Goal: Task Accomplishment & Management: Complete application form

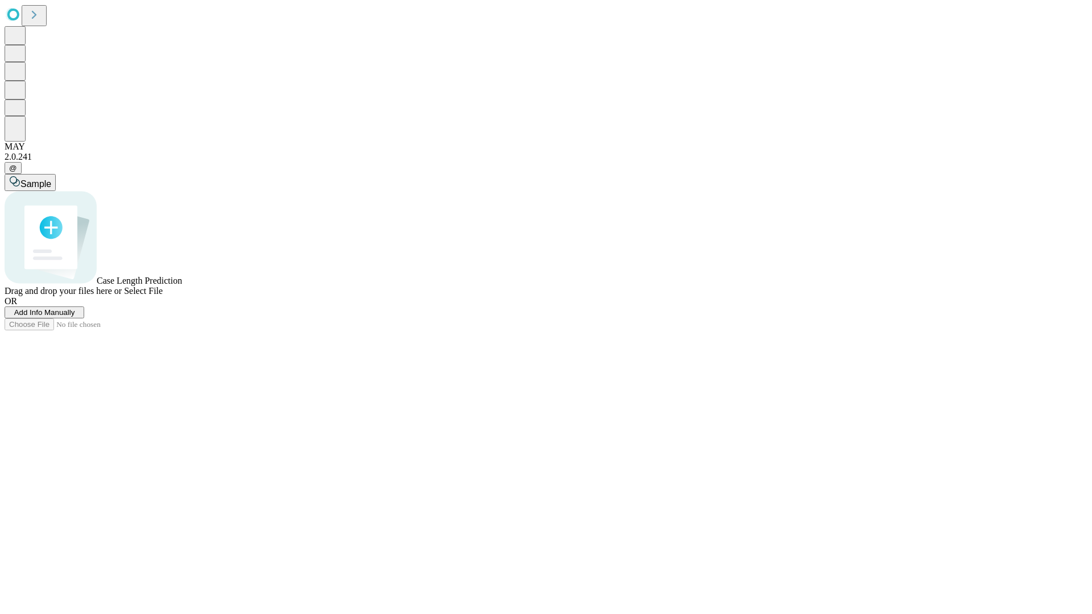
click at [75, 317] on span "Add Info Manually" at bounding box center [44, 312] width 61 height 9
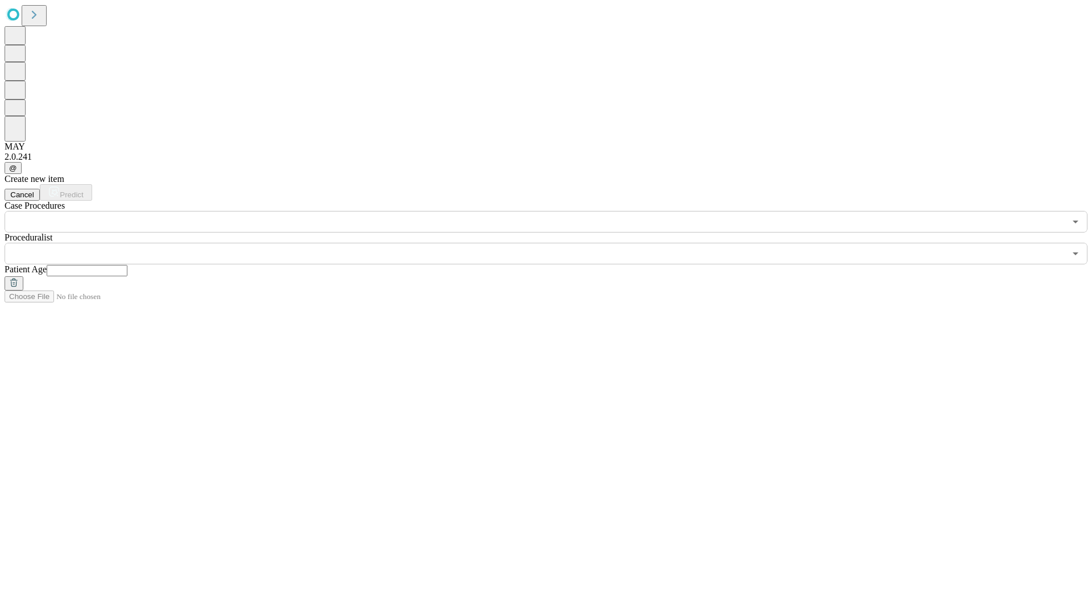
click at [127, 265] on input "text" at bounding box center [87, 270] width 81 height 11
type input "**"
click at [554, 243] on input "text" at bounding box center [535, 254] width 1061 height 22
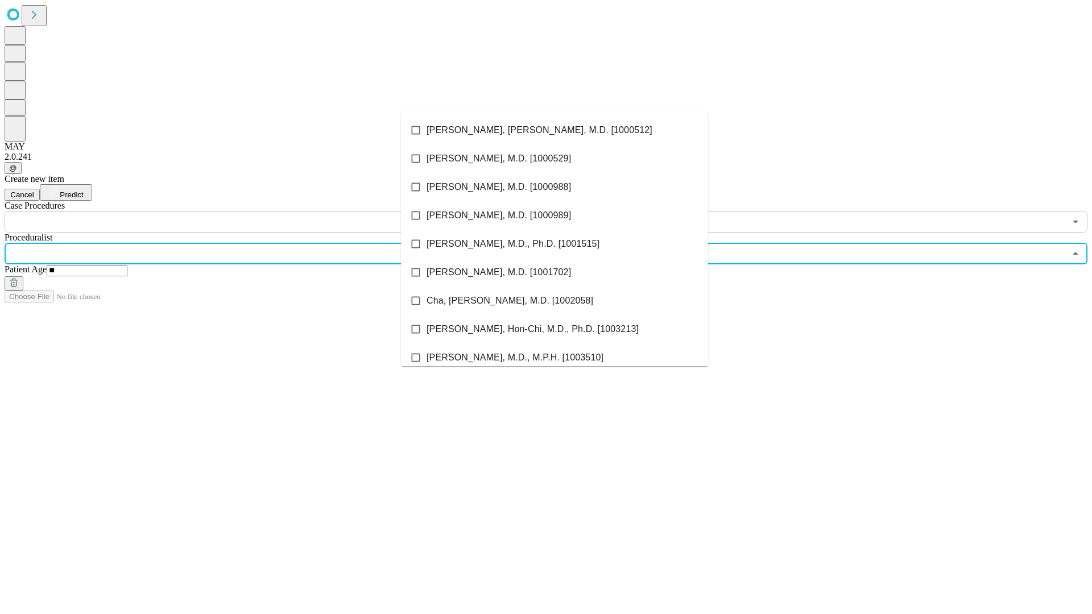
click at [554, 130] on li "[PERSON_NAME], [PERSON_NAME], M.D. [1000512]" at bounding box center [554, 130] width 307 height 28
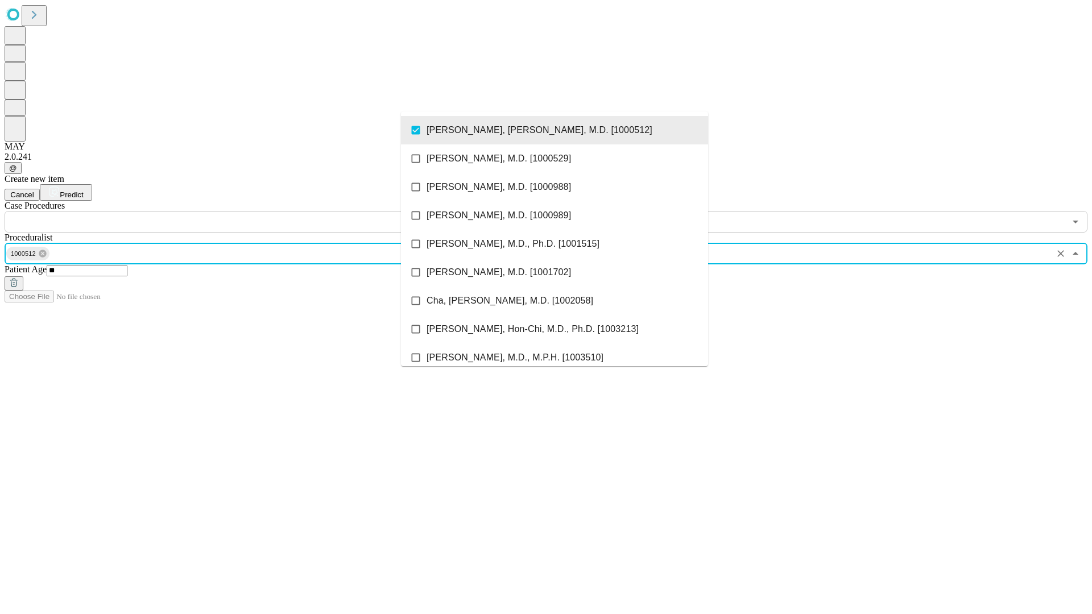
click at [239, 211] on input "text" at bounding box center [535, 222] width 1061 height 22
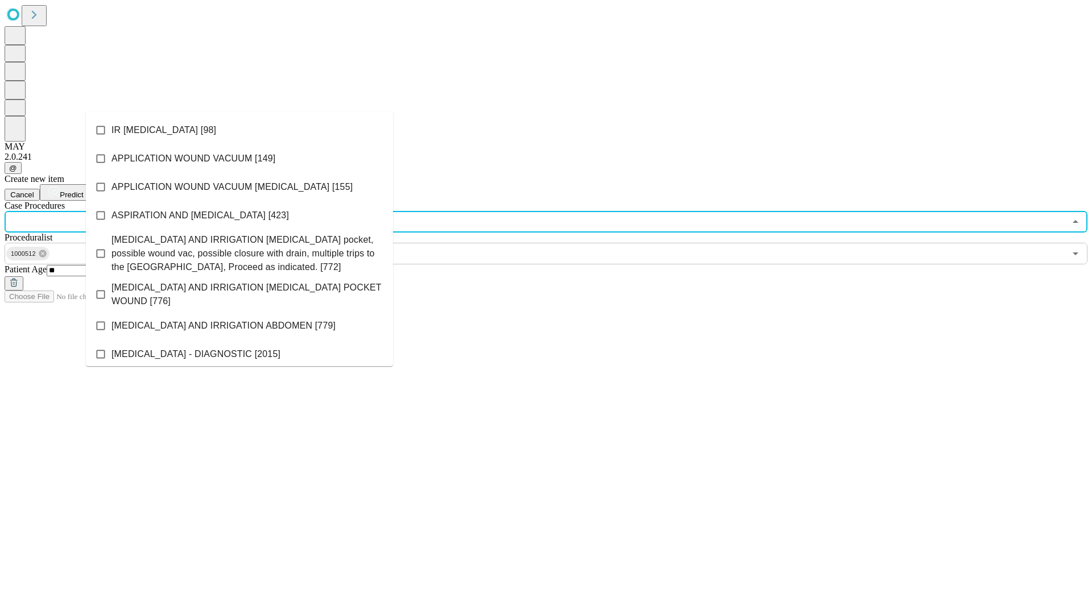
click at [239, 130] on li "IR [MEDICAL_DATA] [98]" at bounding box center [239, 130] width 307 height 28
